Goal: Information Seeking & Learning: Learn about a topic

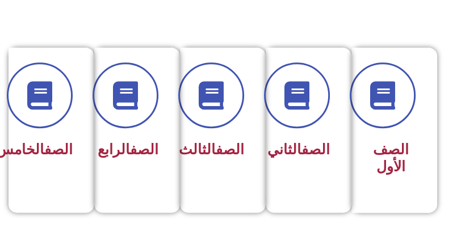
scroll to position [284, 0]
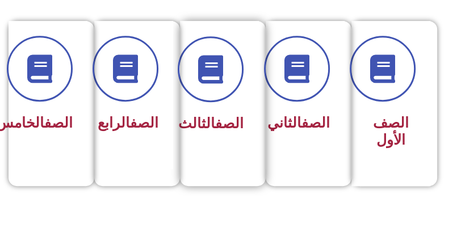
click at [233, 99] on div at bounding box center [219, 69] width 48 height 66
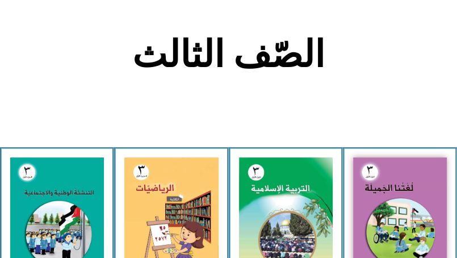
scroll to position [284, 0]
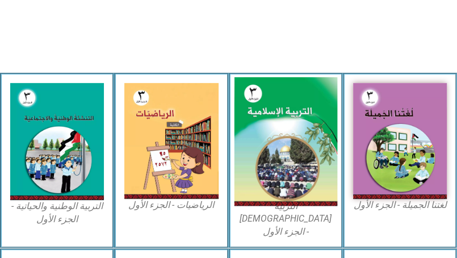
click at [269, 109] on img at bounding box center [285, 141] width 103 height 128
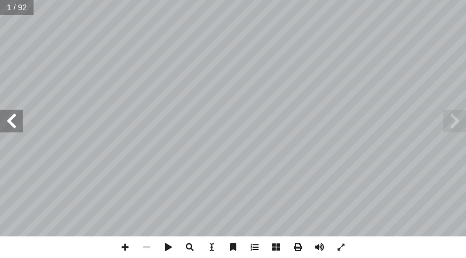
click at [9, 122] on span at bounding box center [11, 121] width 23 height 23
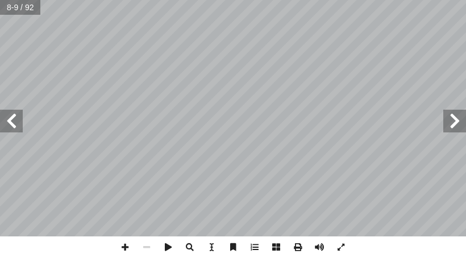
click at [9, 127] on span at bounding box center [11, 121] width 23 height 23
click at [9, 119] on span at bounding box center [11, 121] width 23 height 23
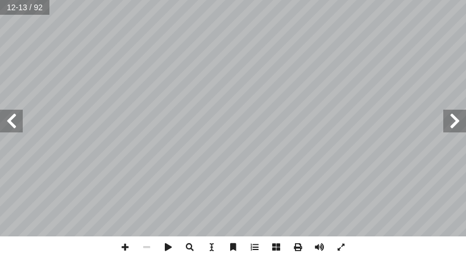
click at [9, 119] on span at bounding box center [11, 121] width 23 height 23
click at [11, 122] on span at bounding box center [11, 121] width 23 height 23
click at [16, 124] on span at bounding box center [11, 121] width 23 height 23
click at [126, 249] on span at bounding box center [125, 247] width 22 height 22
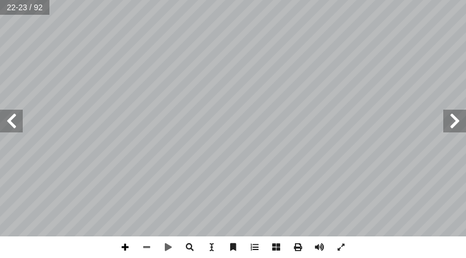
click at [126, 245] on span at bounding box center [125, 247] width 22 height 22
click at [144, 245] on span at bounding box center [147, 247] width 22 height 22
click at [11, 129] on span at bounding box center [11, 121] width 23 height 23
click at [14, 122] on span at bounding box center [11, 121] width 23 height 23
click at [458, 130] on span at bounding box center [454, 121] width 23 height 23
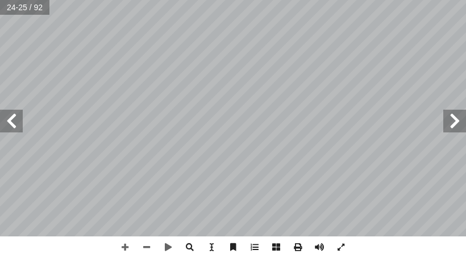
click at [445, 125] on span at bounding box center [454, 121] width 23 height 23
click at [10, 114] on span at bounding box center [11, 121] width 23 height 23
click at [151, 252] on span at bounding box center [147, 247] width 22 height 22
click at [127, 247] on span at bounding box center [125, 247] width 22 height 22
click at [6, 118] on span at bounding box center [11, 121] width 23 height 23
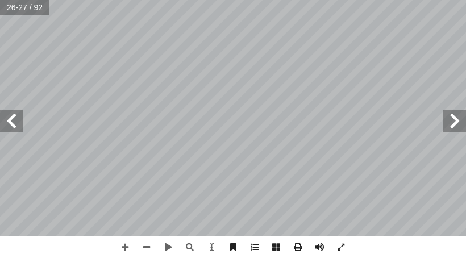
click at [450, 115] on span at bounding box center [454, 121] width 23 height 23
click at [6, 116] on span at bounding box center [11, 121] width 23 height 23
click at [6, 128] on span at bounding box center [11, 121] width 23 height 23
click at [278, 130] on div "٢٢ حى. ُّ الض ِ ة َ سور ِ زول ُ ن َ ة َ ب َ ناس ُ م ُ ن ِّ ي َ ب أ ا - 3 ......…" at bounding box center [233, 118] width 466 height 236
